Goal: Task Accomplishment & Management: Manage account settings

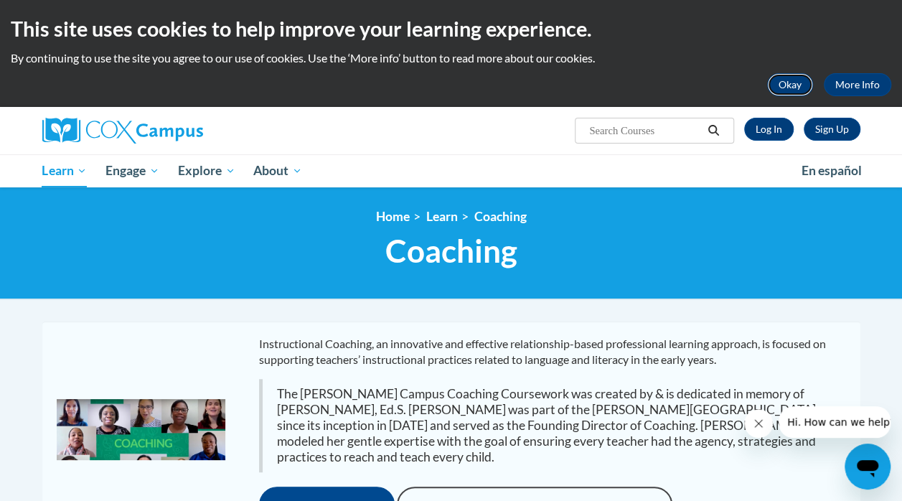
click at [783, 86] on button "Okay" at bounding box center [790, 84] width 46 height 23
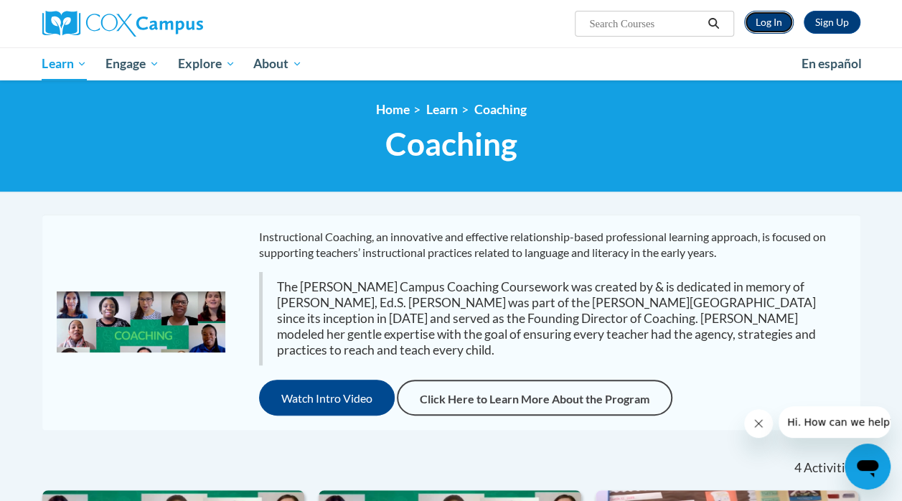
click at [770, 23] on link "Log In" at bounding box center [769, 22] width 50 height 23
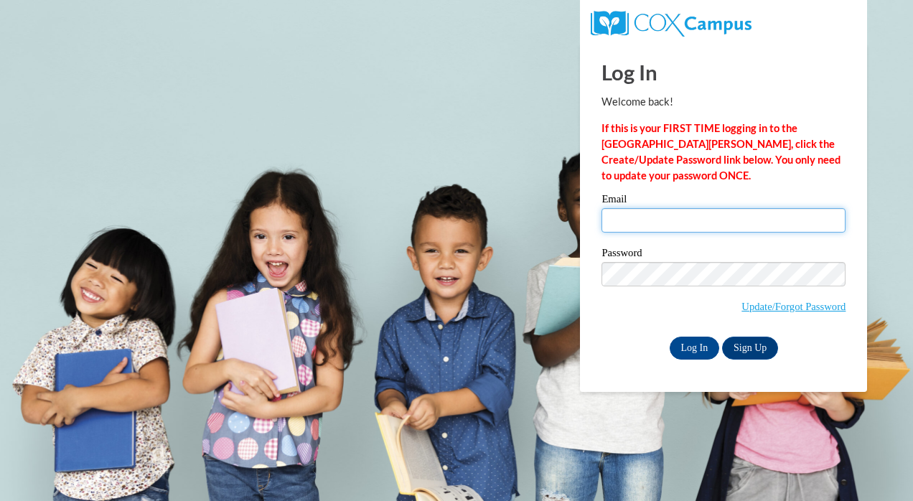
click at [639, 214] on input "Email" at bounding box center [724, 220] width 244 height 24
type input "mosborn@westga.edu"
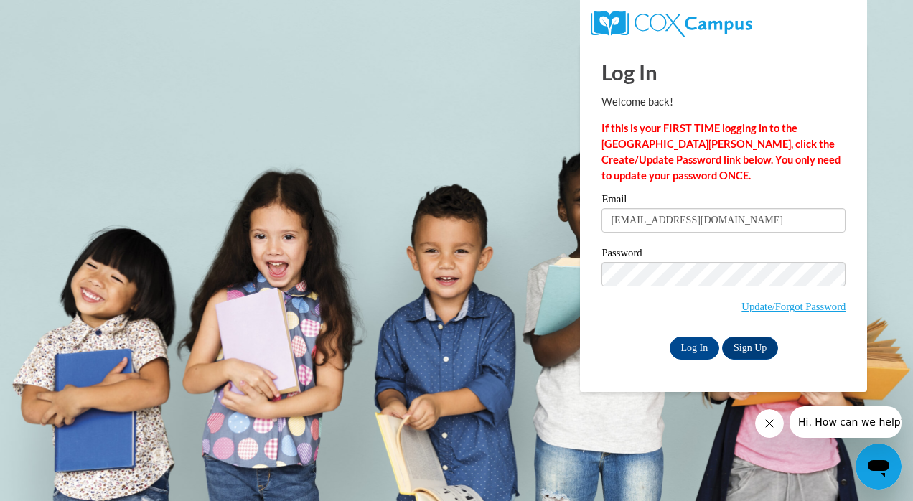
click at [635, 257] on label "Password" at bounding box center [724, 255] width 244 height 14
click at [709, 223] on input "mosborn@westga.edu" at bounding box center [724, 220] width 244 height 24
drag, startPoint x: 715, startPoint y: 220, endPoint x: 595, endPoint y: 215, distance: 120.0
click at [595, 215] on div "Please enter your email! Please enter your password! Email mosborn@westga.edu P…" at bounding box center [724, 276] width 266 height 165
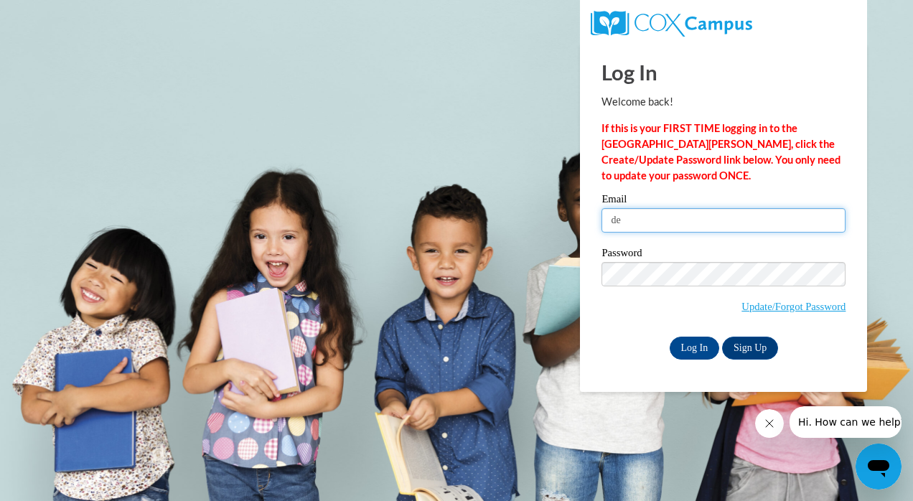
type input "d"
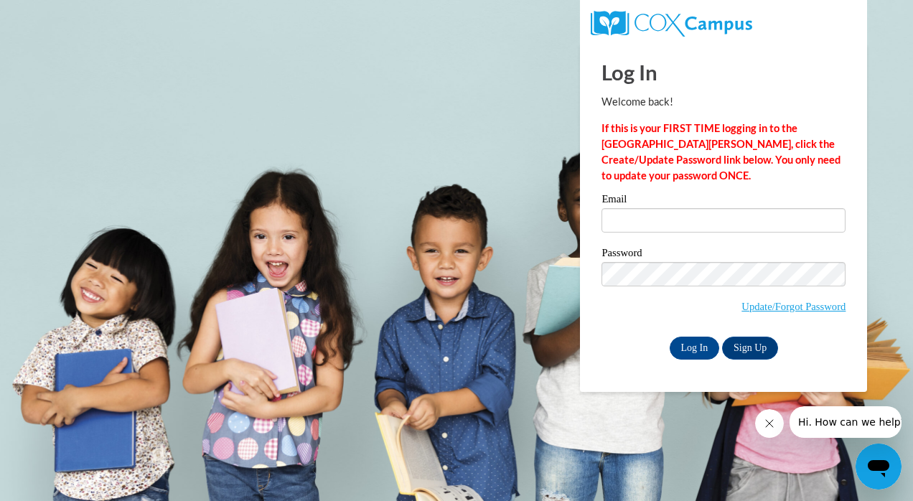
click at [447, 174] on body "Log In Welcome back! If this is your FIRST TIME logging in to the NEW Cox Campu…" at bounding box center [456, 250] width 913 height 501
